Goal: Information Seeking & Learning: Find specific fact

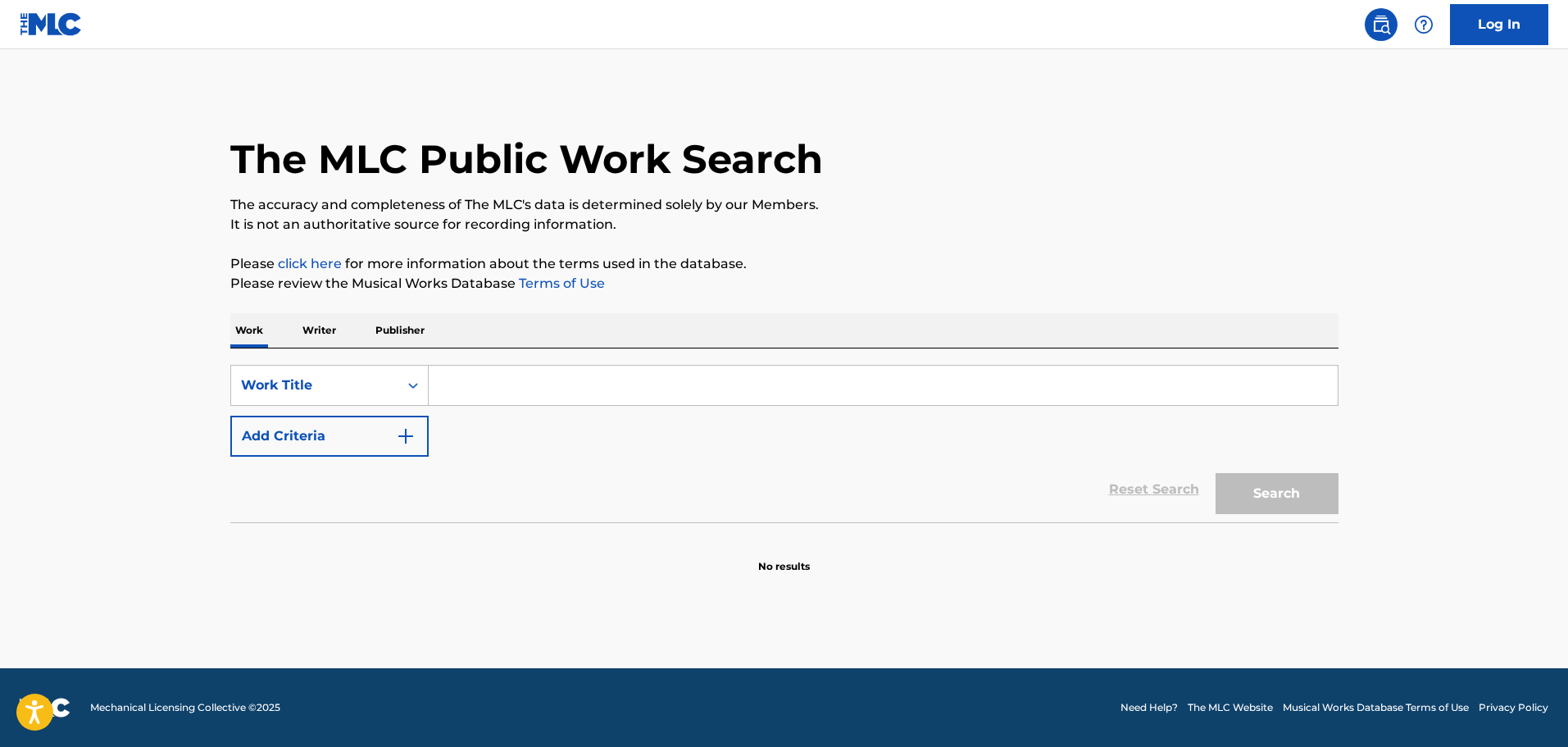
click at [546, 378] on input "Search Form" at bounding box center [883, 384] width 909 height 39
paste input "Loaded"
type input "Loaded"
click at [367, 440] on button "Add Criteria" at bounding box center [329, 435] width 198 height 41
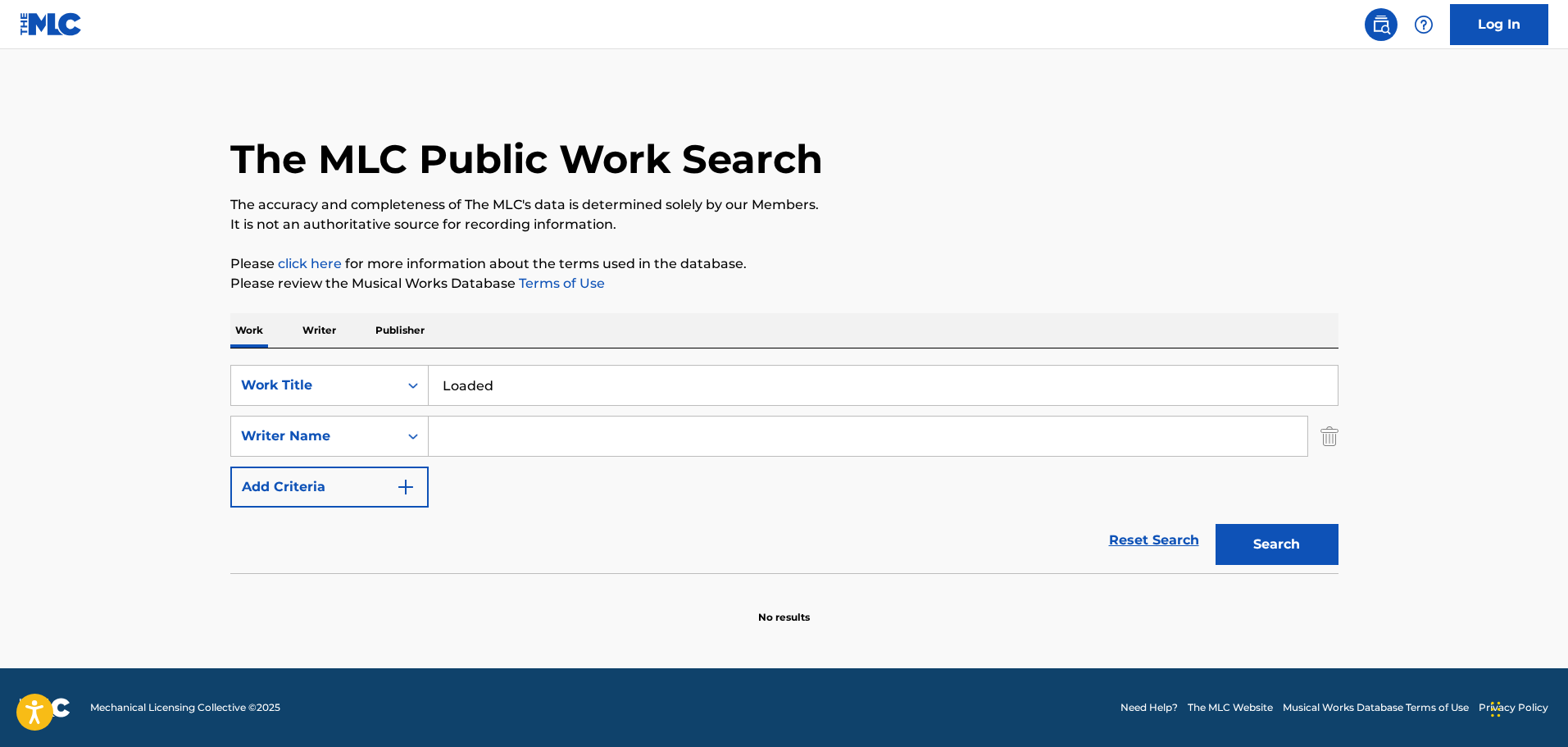
click at [520, 438] on input "Search Form" at bounding box center [868, 435] width 878 height 39
paste input "[PERSON_NAME]"
type input "[PERSON_NAME]"
click at [1244, 556] on button "Search" at bounding box center [1277, 544] width 123 height 41
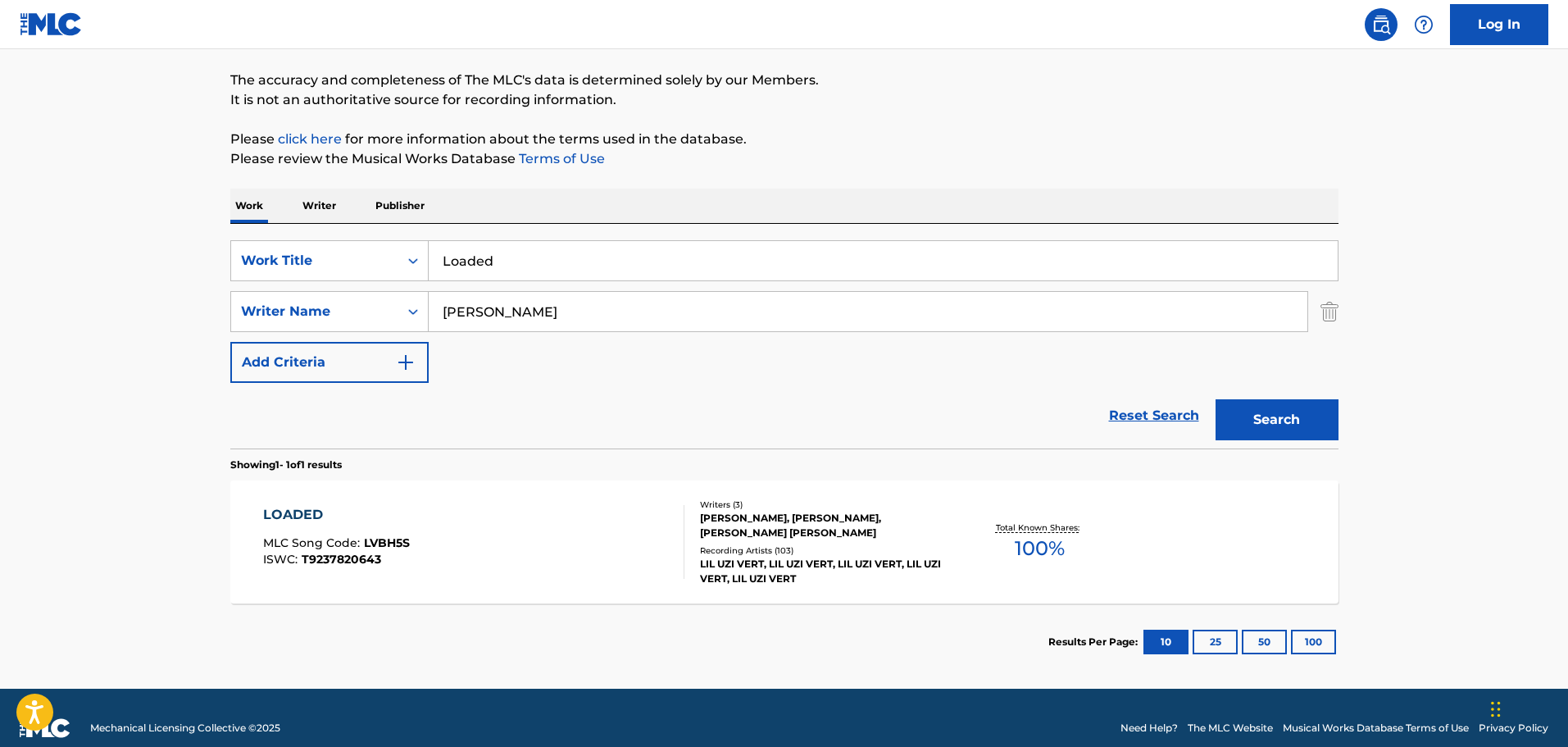
scroll to position [145, 0]
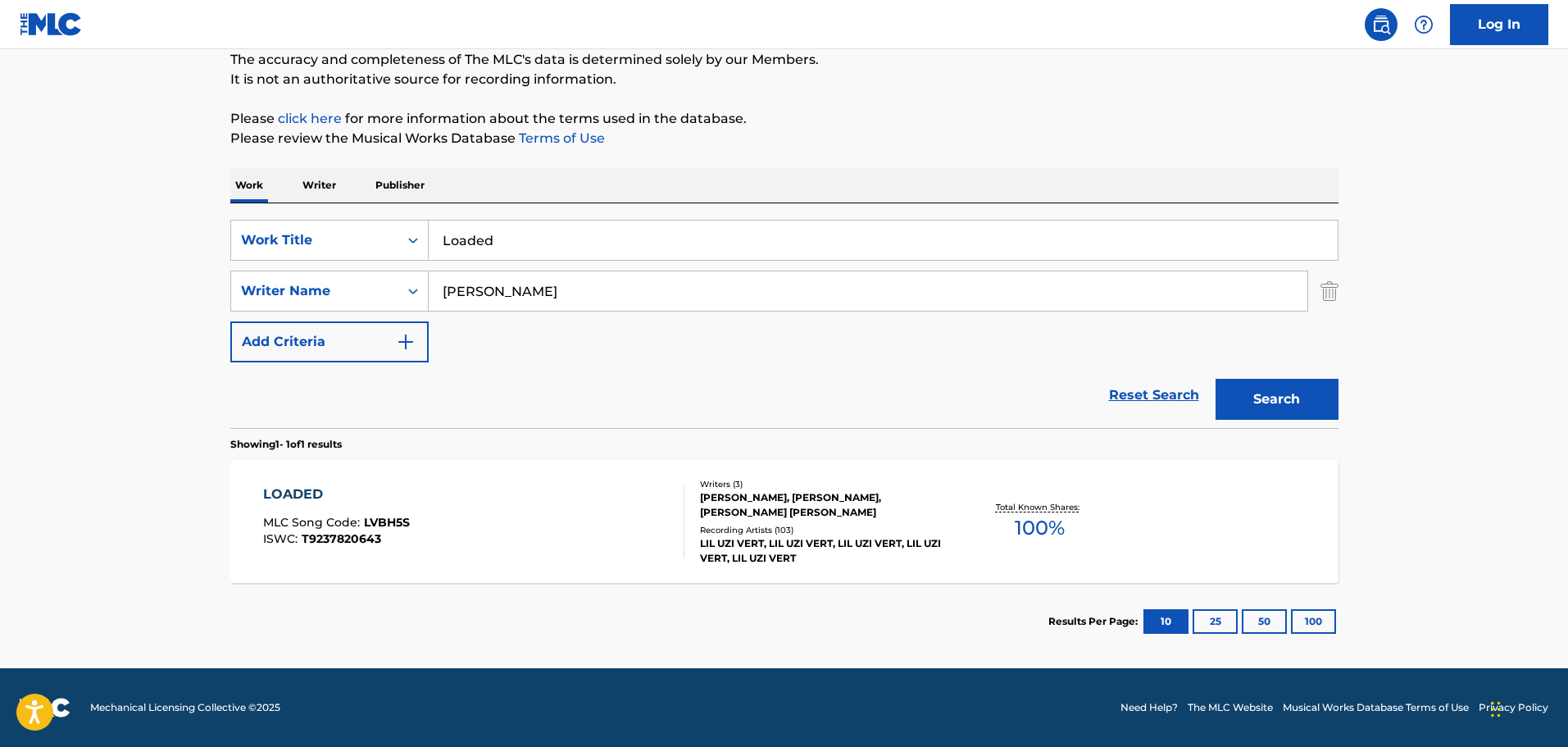
click at [854, 518] on div "[PERSON_NAME], [PERSON_NAME], [PERSON_NAME] [PERSON_NAME]" at bounding box center [824, 505] width 247 height 29
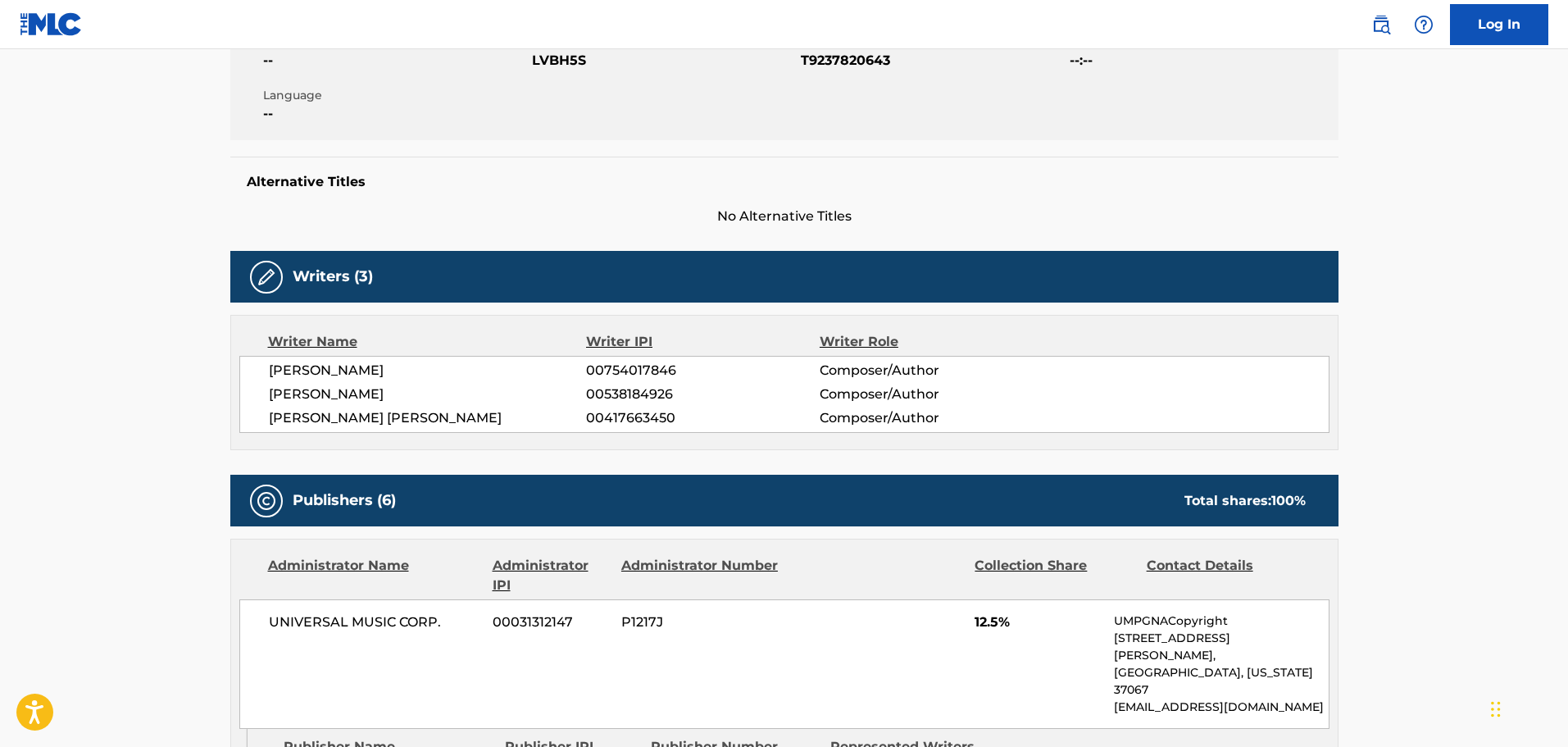
scroll to position [328, 0]
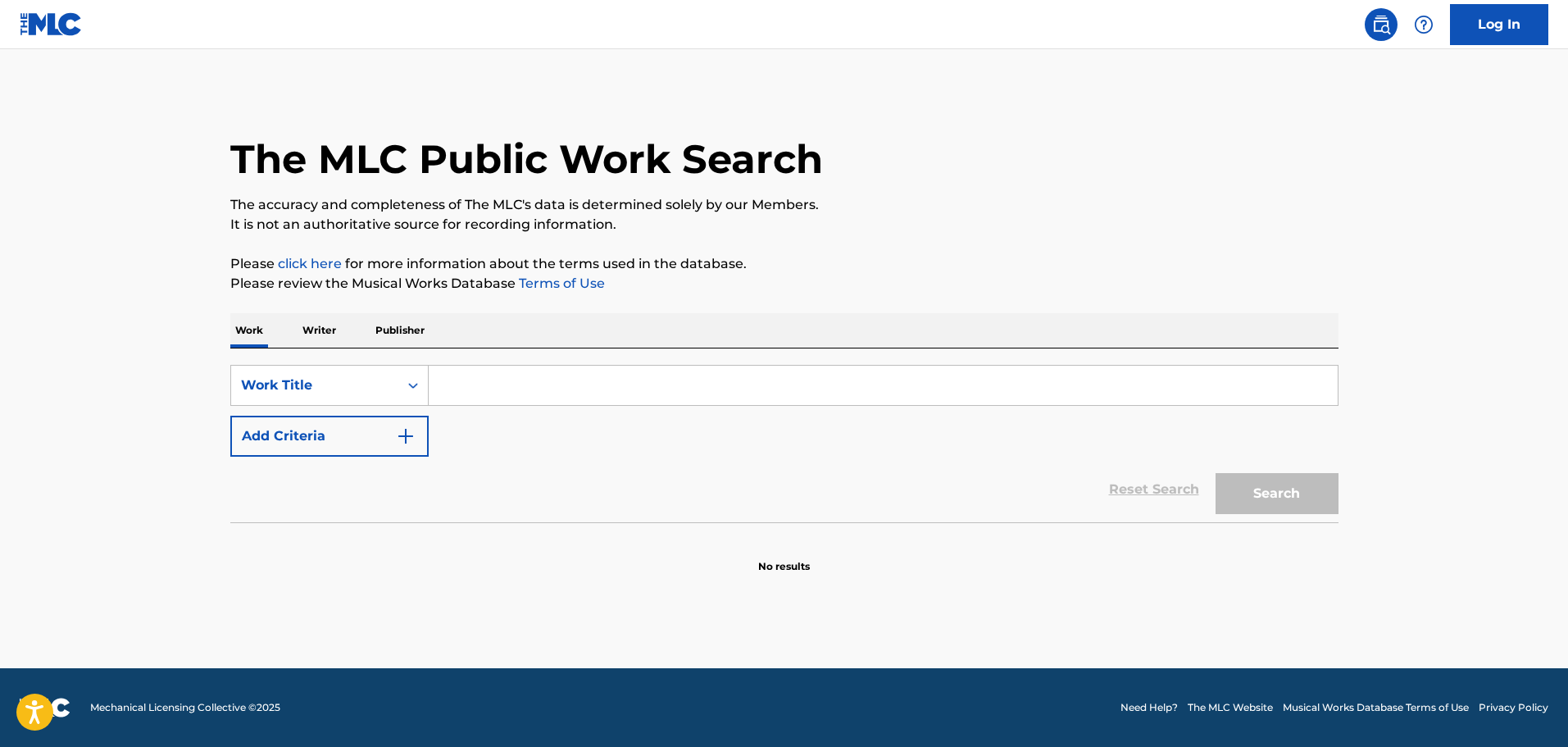
click at [478, 391] on input "Search Form" at bounding box center [883, 384] width 909 height 39
paste input "In Your Eyes - Peter Gabriel"
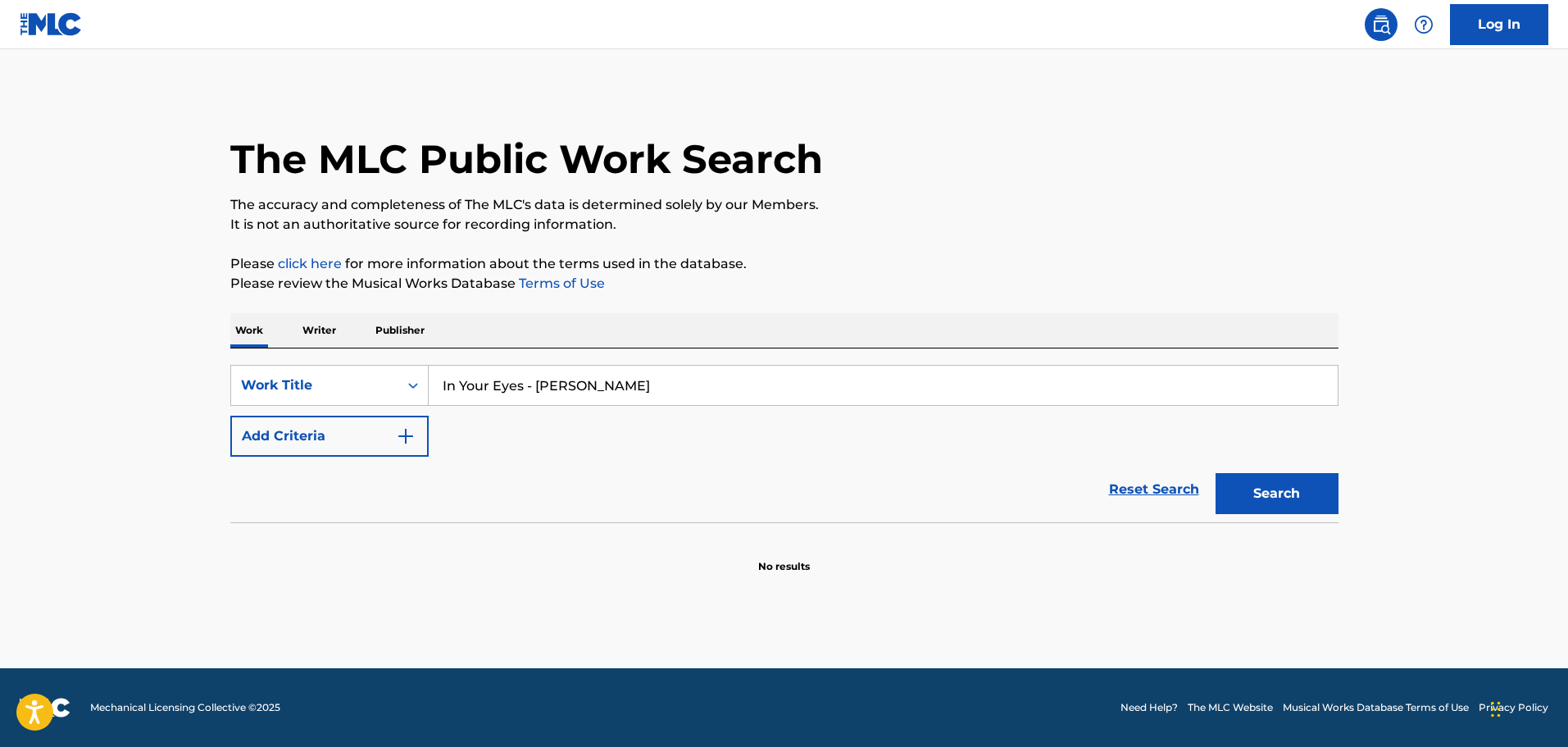
drag, startPoint x: 524, startPoint y: 384, endPoint x: 649, endPoint y: 375, distance: 125.3
click at [649, 375] on input "In Your Eyes - Peter Gabriel" at bounding box center [883, 384] width 909 height 39
type input "In Your Eyes"
click at [1265, 475] on button "Search" at bounding box center [1277, 493] width 123 height 41
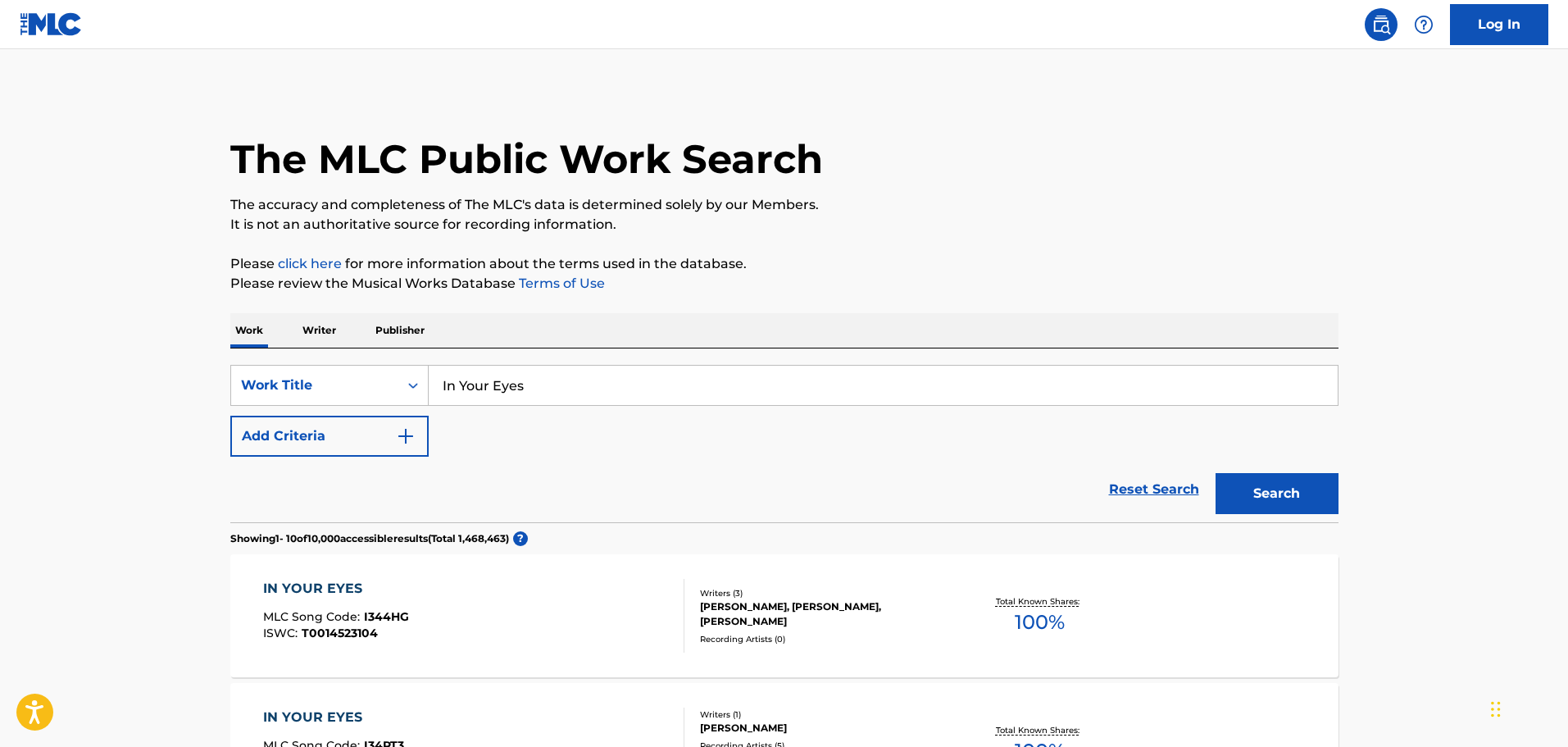
click at [358, 443] on button "Add Criteria" at bounding box center [329, 435] width 198 height 41
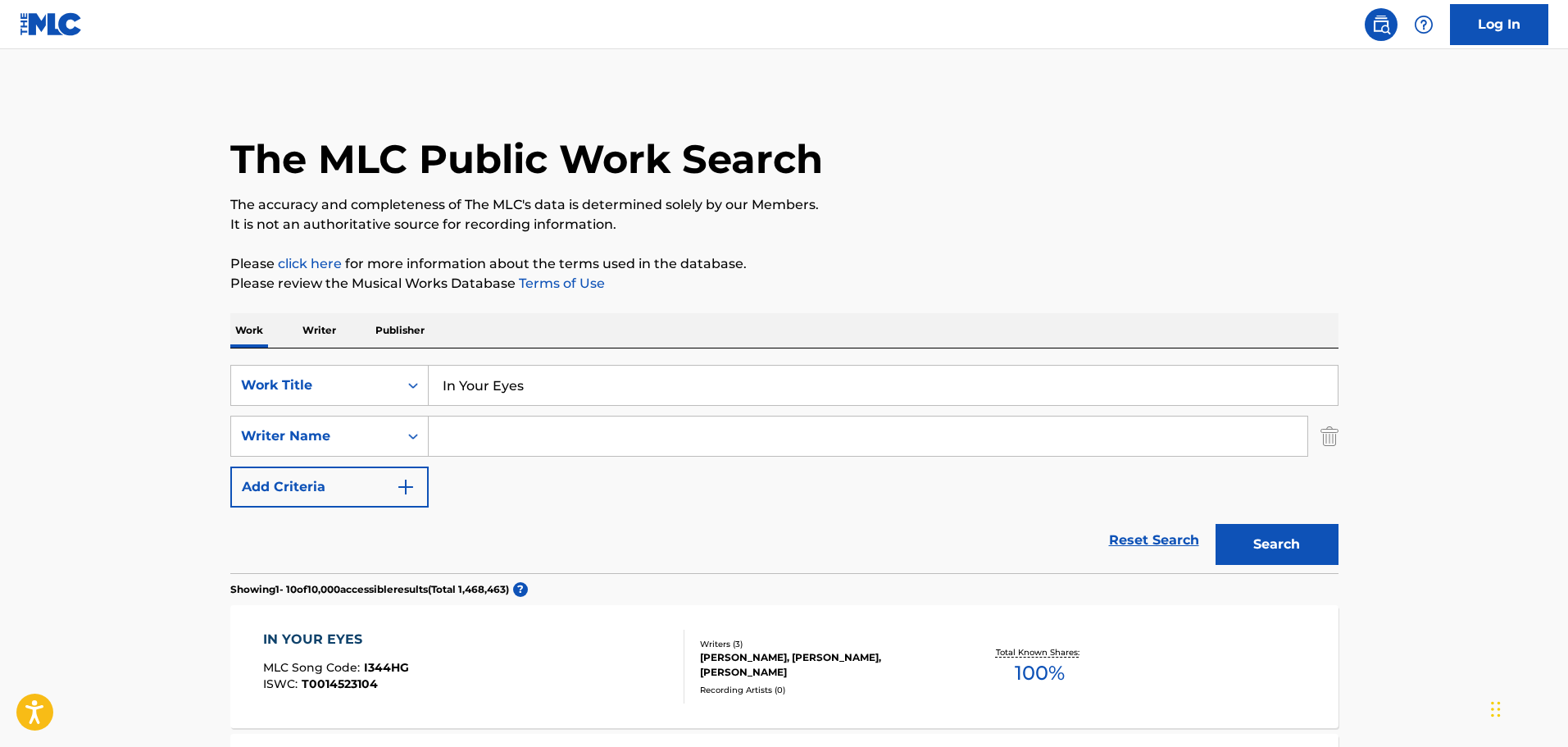
paste input "PETER GABRIEL"
click at [569, 443] on input "Search Form" at bounding box center [868, 435] width 878 height 39
type input "PETER GABRIEL"
click at [1255, 547] on button "Search" at bounding box center [1277, 544] width 123 height 41
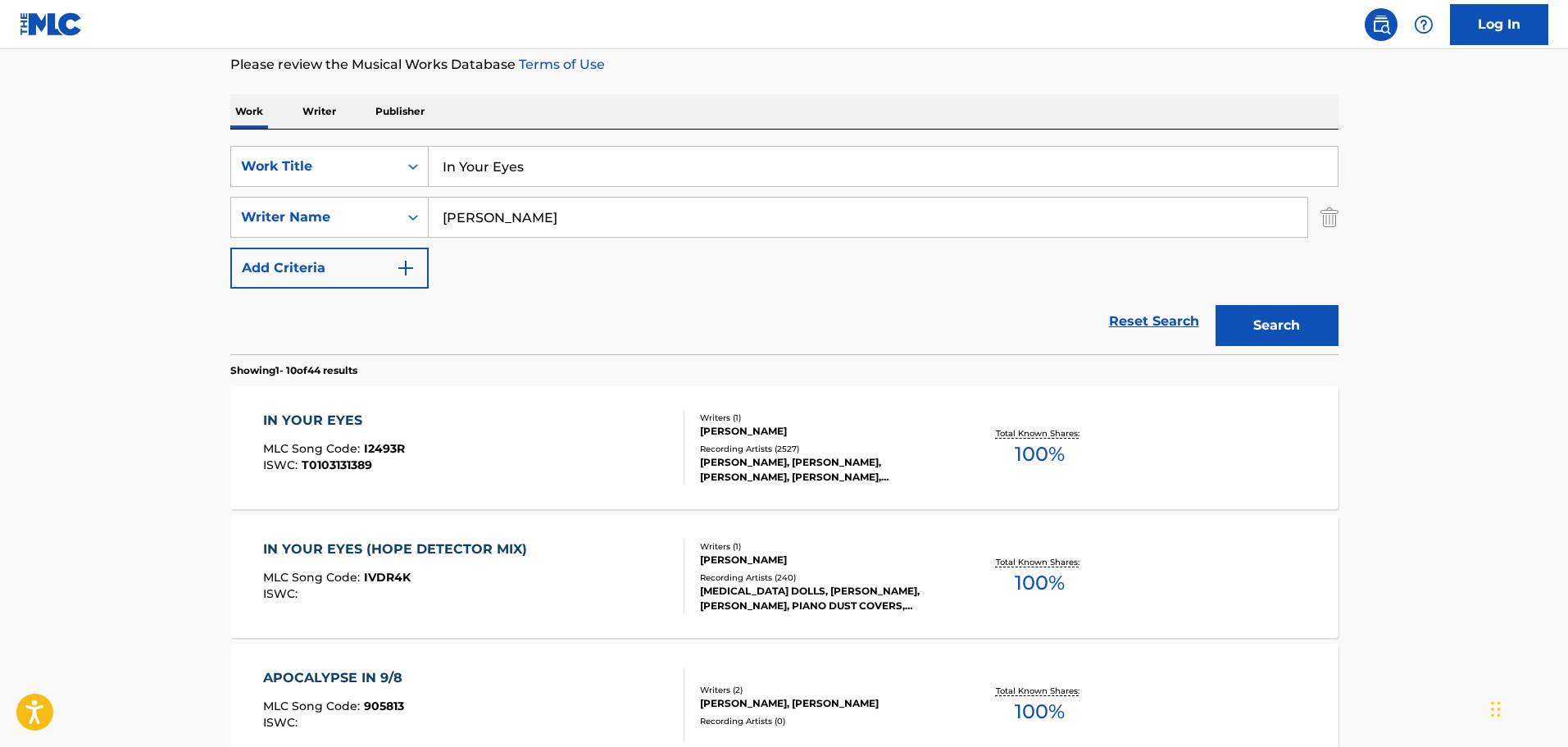
scroll to position [246, 0]
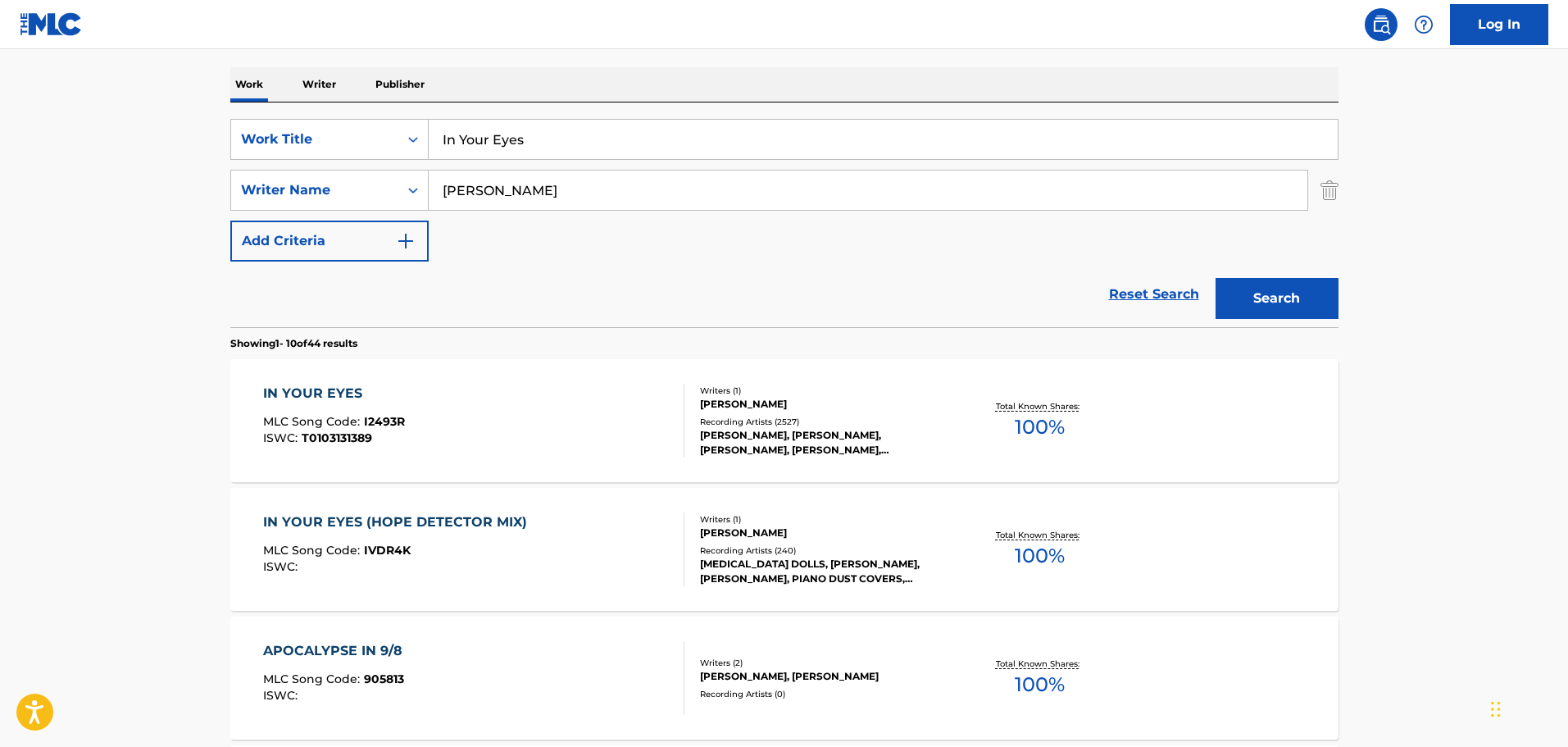
click at [837, 409] on div "PETER BRIAN GABRIEL" at bounding box center [824, 404] width 247 height 15
